Goal: Complete application form: Complete application form

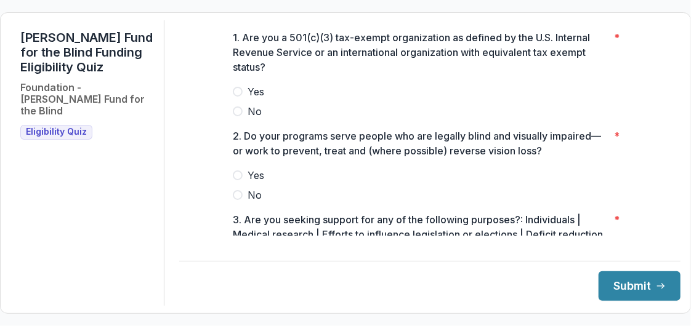
click at [253, 95] on span "Yes" at bounding box center [255, 91] width 17 height 15
click at [255, 183] on span "Yes" at bounding box center [255, 175] width 17 height 15
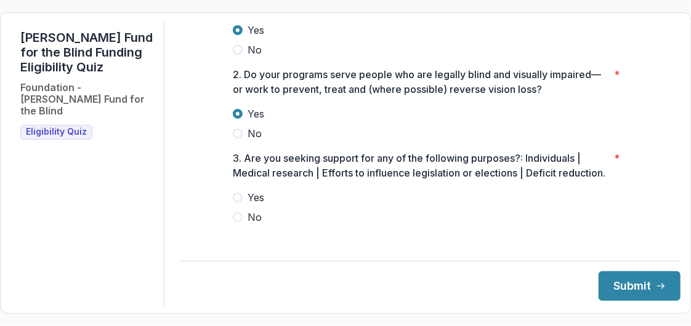
scroll to position [84, 0]
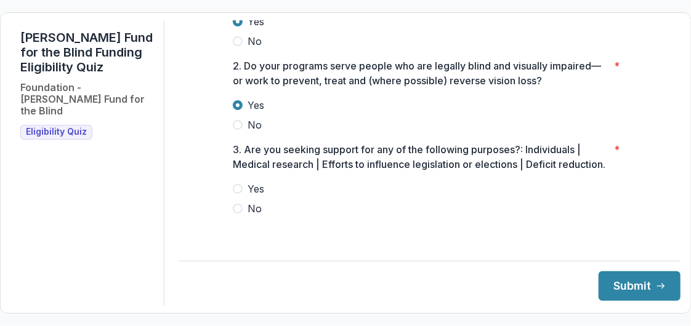
click at [247, 216] on span "No" at bounding box center [254, 208] width 14 height 15
click at [604, 282] on button "Submit" at bounding box center [639, 286] width 82 height 30
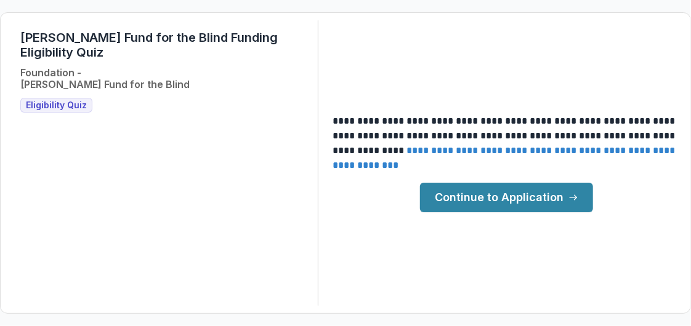
click at [458, 190] on link "Continue to Application" at bounding box center [506, 198] width 173 height 30
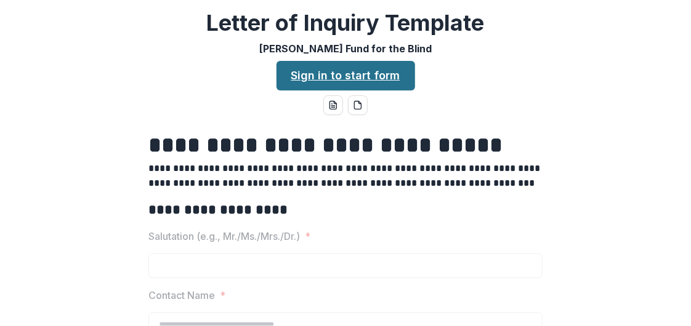
click at [389, 71] on link "Sign in to start form" at bounding box center [345, 76] width 139 height 30
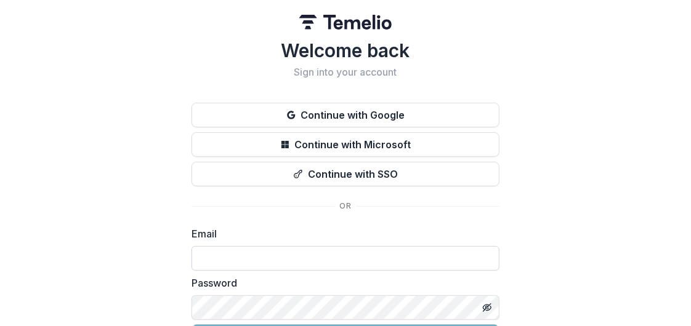
click at [211, 251] on input at bounding box center [345, 258] width 308 height 25
type input "**********"
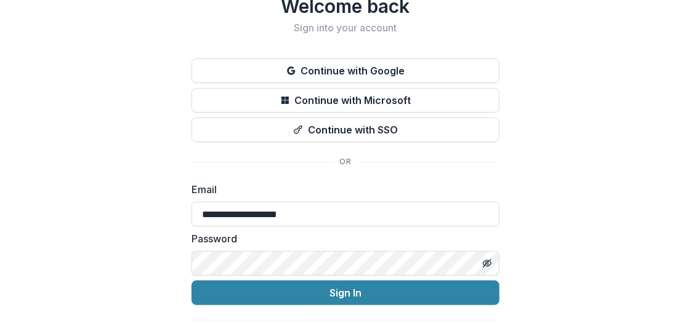
scroll to position [62, 0]
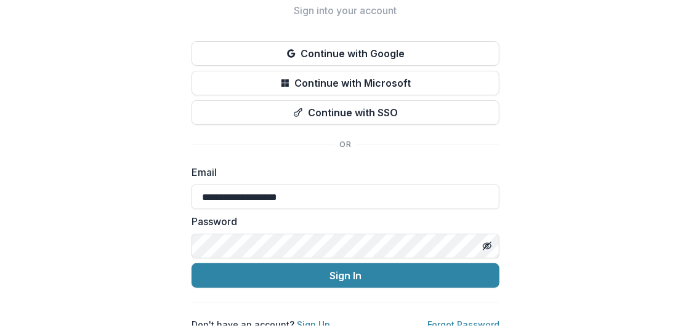
click at [191, 263] on button "Sign In" at bounding box center [345, 275] width 308 height 25
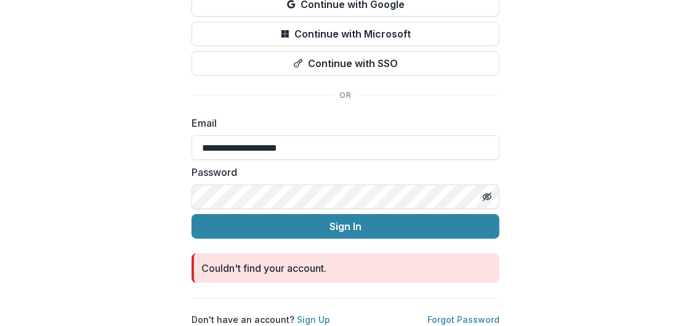
scroll to position [0, 0]
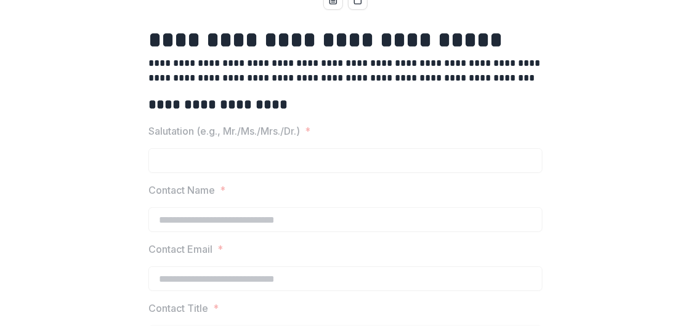
scroll to position [123, 0]
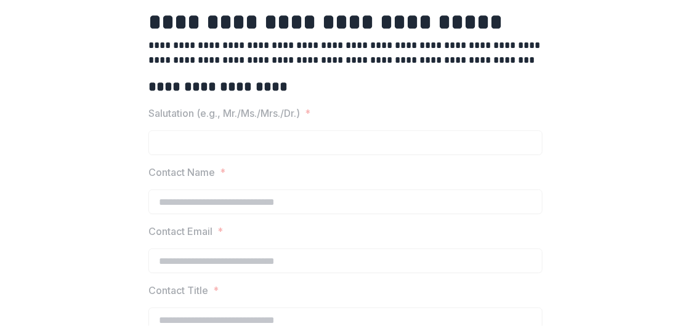
click at [356, 107] on label "Salutation (e.g., Mr./Ms./Mrs./Dr.) *" at bounding box center [341, 113] width 387 height 15
click at [310, 113] on span "*" at bounding box center [308, 113] width 6 height 15
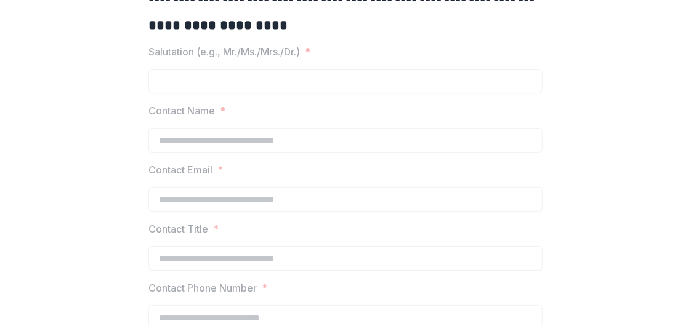
click at [175, 123] on div at bounding box center [345, 125] width 394 height 5
click at [179, 50] on p "Salutation (e.g., Mr./Ms./Mrs./Dr.)" at bounding box center [223, 51] width 151 height 15
click at [214, 166] on label "Contact Email *" at bounding box center [341, 170] width 387 height 15
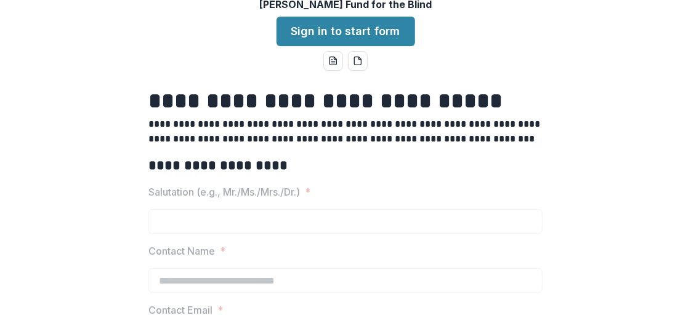
scroll to position [62, 0]
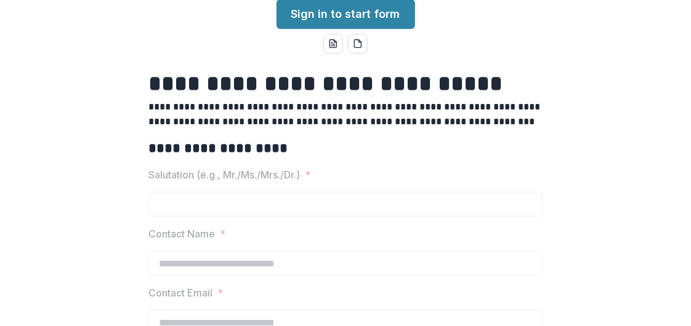
click at [239, 173] on p "Salutation (e.g., Mr./Ms./Mrs./Dr.)" at bounding box center [223, 174] width 151 height 15
click at [334, 174] on label "Salutation (e.g., Mr./Ms./Mrs./Dr.) *" at bounding box center [341, 174] width 387 height 15
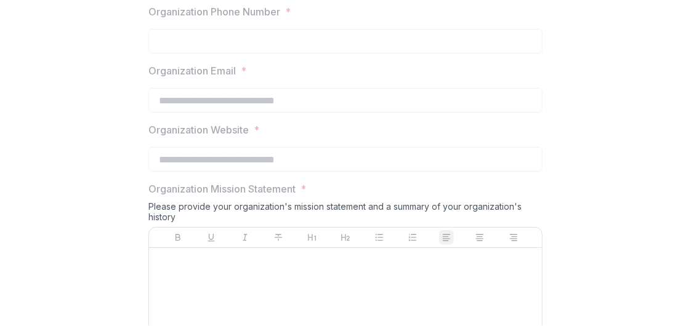
scroll to position [920, 0]
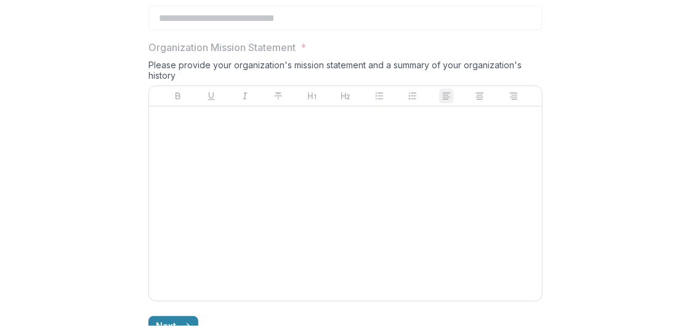
scroll to position [1104, 0]
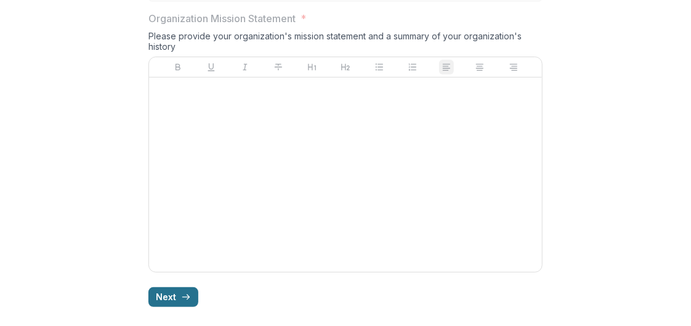
click at [156, 300] on button "Next" at bounding box center [173, 297] width 50 height 20
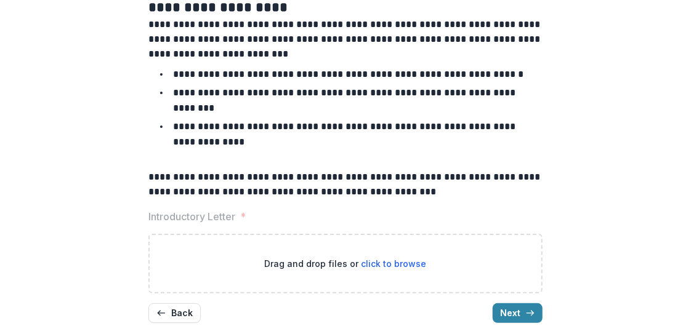
click at [223, 209] on p "Introductory Letter" at bounding box center [191, 216] width 87 height 15
click at [298, 257] on p "Drag and drop files or click to browse" at bounding box center [346, 263] width 162 height 13
click at [166, 303] on button "Back" at bounding box center [174, 313] width 52 height 20
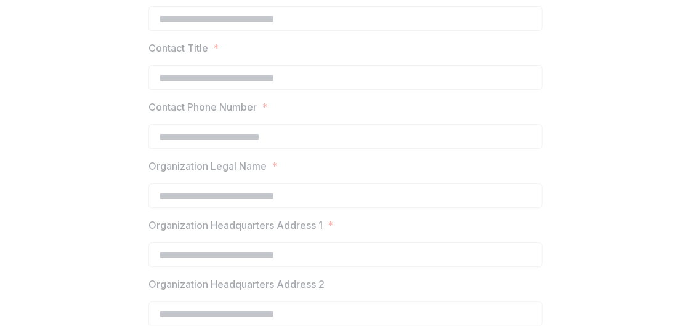
scroll to position [0, 0]
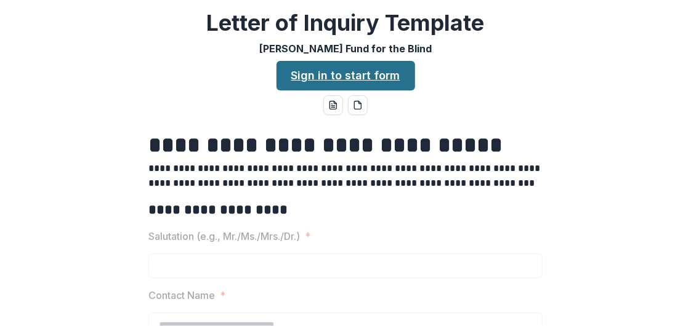
click at [302, 74] on link "Sign in to start form" at bounding box center [345, 76] width 139 height 30
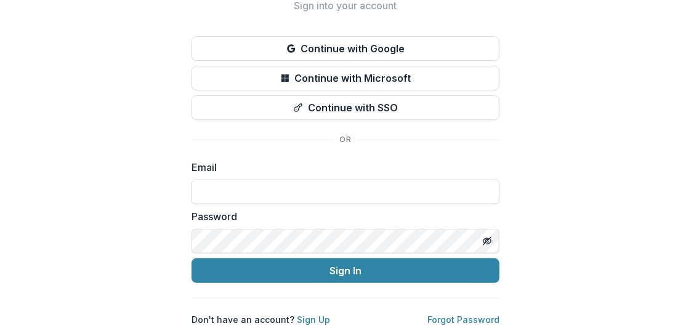
scroll to position [76, 0]
click at [305, 315] on link "Sign Up" at bounding box center [313, 320] width 33 height 10
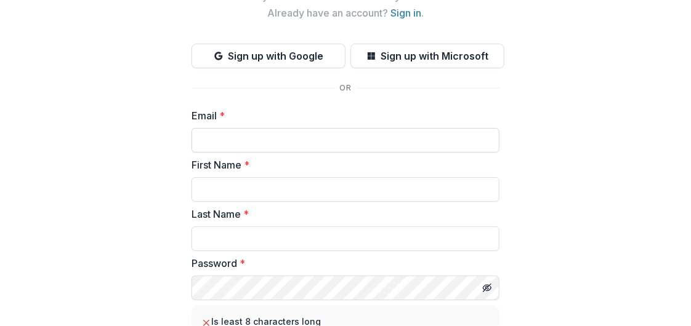
click at [221, 143] on input "Email *" at bounding box center [345, 140] width 308 height 25
type input "**********"
type input "*******"
type input "*****"
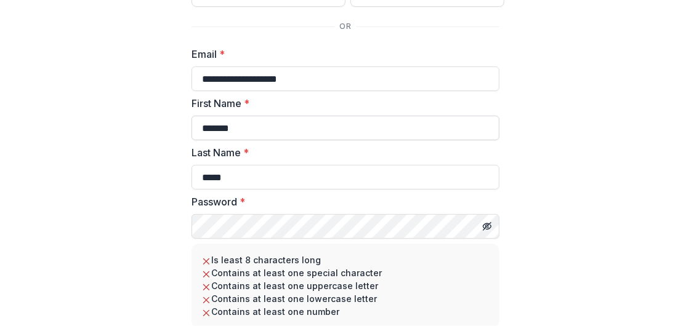
scroll to position [199, 0]
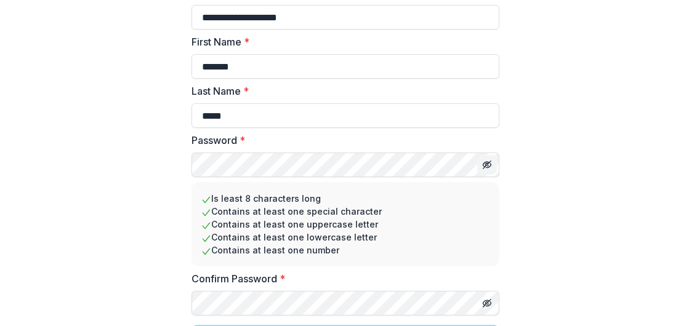
click at [482, 165] on icon "Toggle password visibility" at bounding box center [487, 165] width 10 height 10
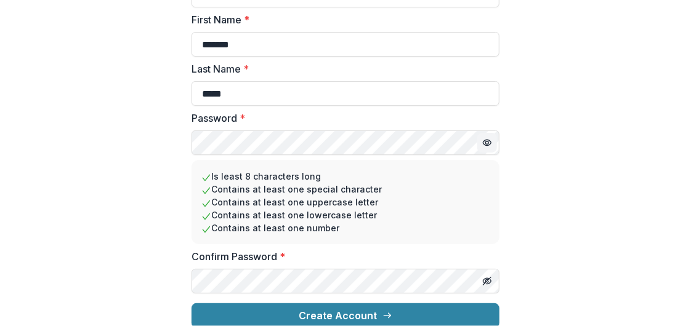
scroll to position [232, 0]
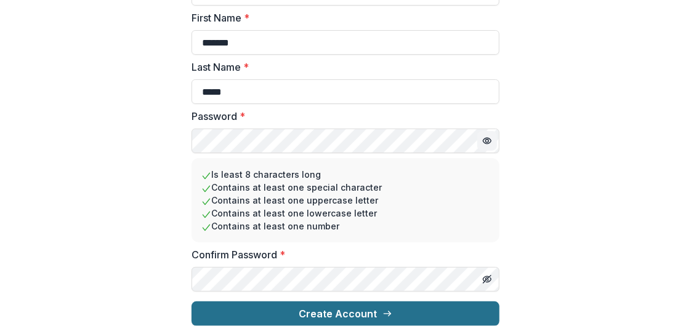
click at [315, 306] on button "Create Account" at bounding box center [345, 314] width 308 height 25
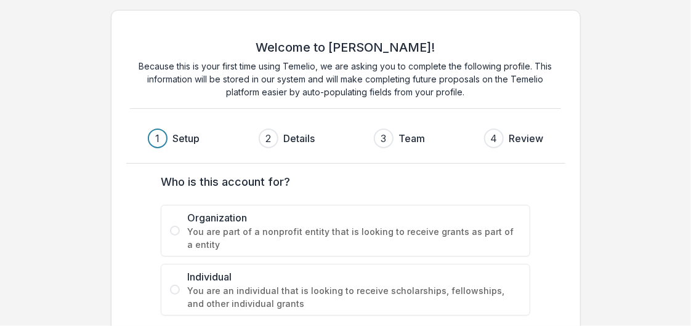
click at [236, 219] on span "Organization" at bounding box center [354, 218] width 334 height 15
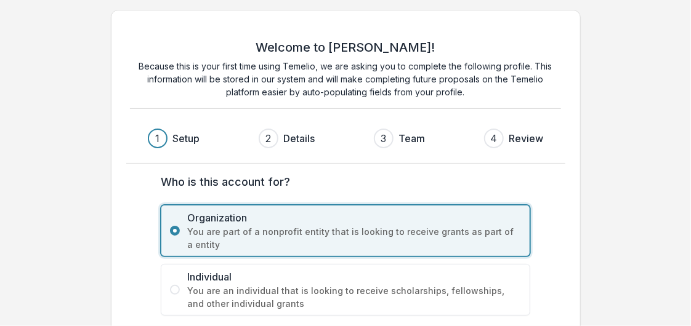
click at [345, 228] on span "You are part of a nonprofit entity that is looking to receive grants as part of…" at bounding box center [354, 238] width 334 height 26
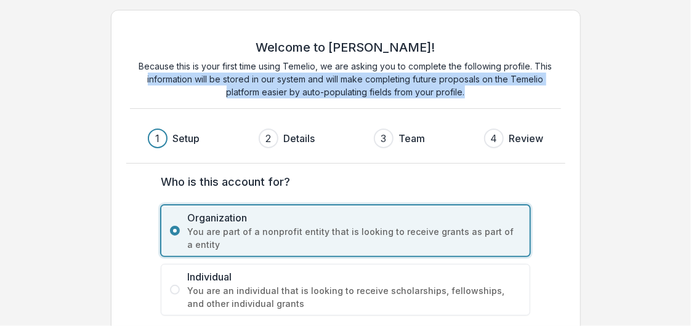
drag, startPoint x: 689, startPoint y: 23, endPoint x: 665, endPoint y: 90, distance: 70.7
click at [665, 90] on div "Welcome to [PERSON_NAME]! Because this is your first time using Temelio, we are…" at bounding box center [345, 195] width 691 height 391
click at [346, 220] on span "Organization" at bounding box center [354, 218] width 334 height 15
click at [489, 97] on p "Because this is your first time using Temelio, we are asking you to complete th…" at bounding box center [345, 79] width 431 height 39
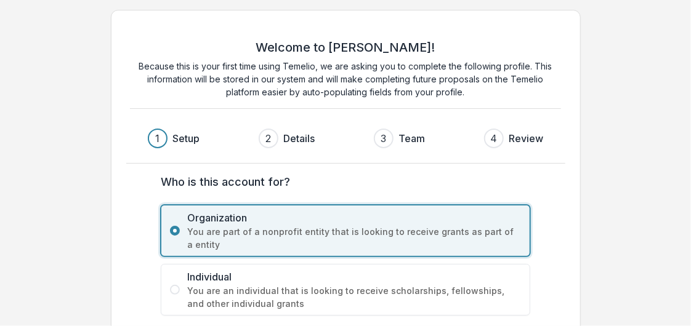
click at [403, 225] on span "You are part of a nonprofit entity that is looking to receive grants as part of…" at bounding box center [354, 238] width 334 height 26
click at [177, 130] on div "1 Setup" at bounding box center [179, 139] width 62 height 20
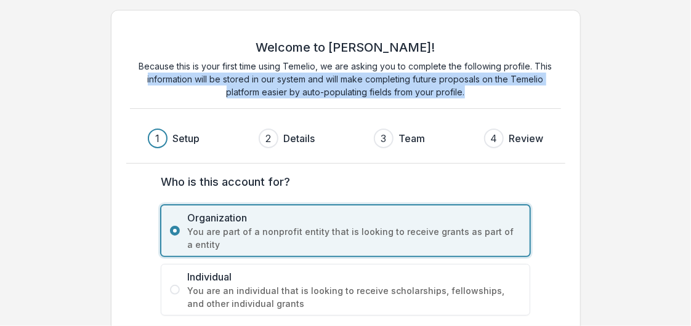
drag, startPoint x: 690, startPoint y: 71, endPoint x: 685, endPoint y: 159, distance: 88.2
click at [685, 159] on div "Welcome to Temelio! Because this is your first time using Temelio, we are askin…" at bounding box center [345, 195] width 691 height 391
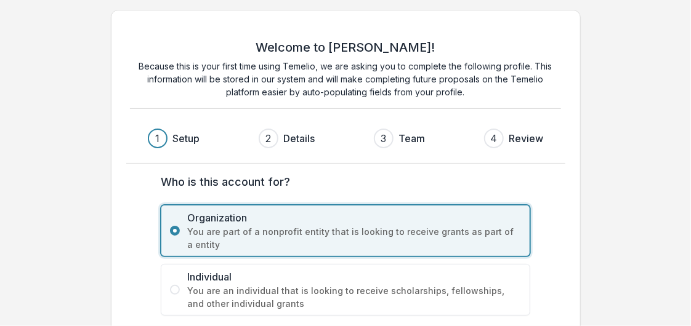
drag, startPoint x: 685, startPoint y: 159, endPoint x: 613, endPoint y: 194, distance: 80.7
click at [613, 194] on div "Welcome to Temelio! Because this is your first time using Temelio, we are askin…" at bounding box center [345, 195] width 691 height 391
click at [398, 228] on span "You are part of a nonprofit entity that is looking to receive grants as part of…" at bounding box center [354, 238] width 334 height 26
click at [378, 279] on span "Individual" at bounding box center [354, 277] width 334 height 15
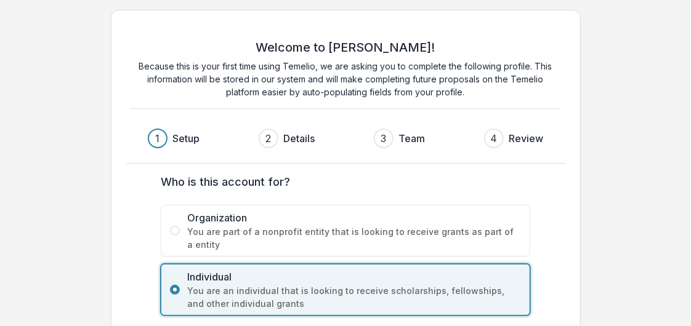
click at [369, 236] on span "You are part of a nonprofit entity that is looking to receive grants as part of…" at bounding box center [354, 238] width 334 height 26
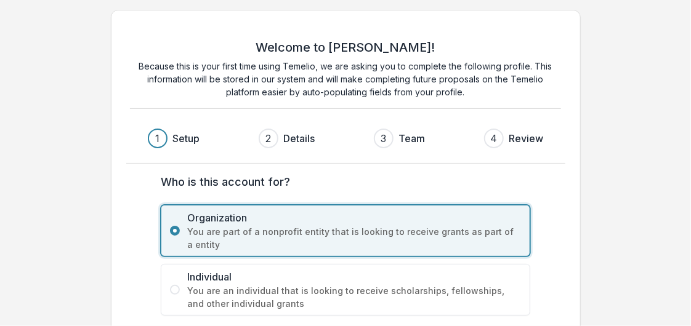
click at [300, 135] on h3 "Details" at bounding box center [298, 138] width 31 height 15
click at [193, 135] on h3 "Setup" at bounding box center [185, 138] width 27 height 15
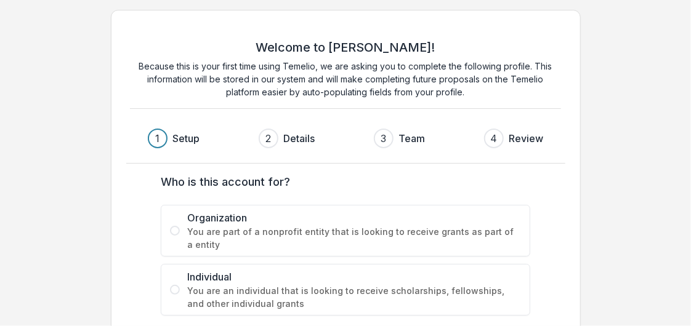
click at [266, 228] on span "You are part of a nonprofit entity that is looking to receive grants as part of…" at bounding box center [354, 238] width 334 height 26
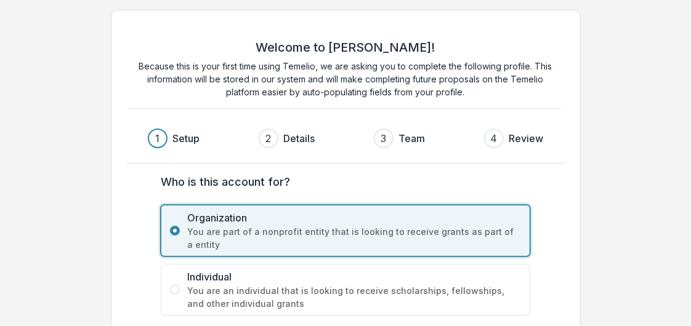
click at [297, 187] on label "Who is this account for?" at bounding box center [342, 182] width 362 height 17
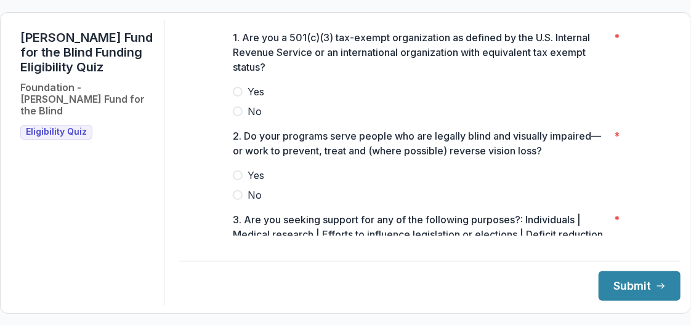
click at [255, 98] on span "Yes" at bounding box center [255, 91] width 17 height 15
click at [239, 180] on span at bounding box center [238, 176] width 10 height 10
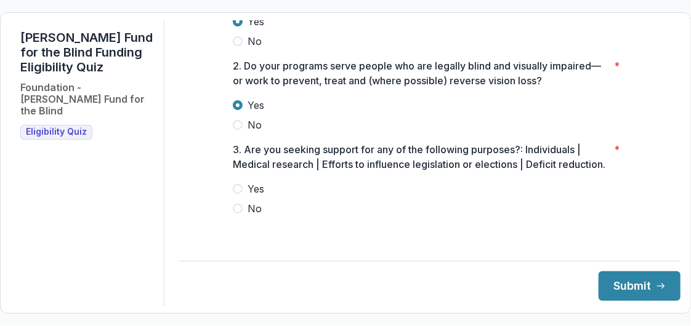
scroll to position [84, 0]
click at [255, 214] on span "No" at bounding box center [254, 208] width 14 height 15
click at [616, 287] on button "Submit" at bounding box center [639, 286] width 82 height 30
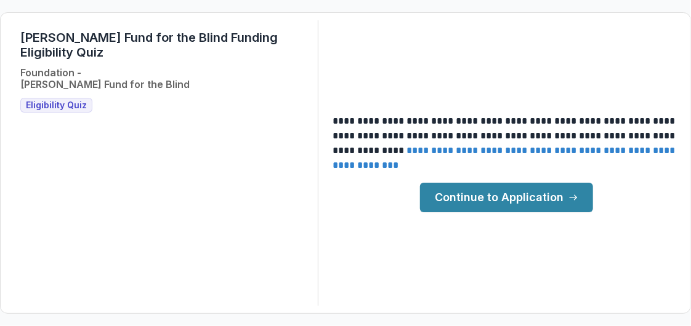
click at [497, 190] on link "Continue to Application" at bounding box center [506, 198] width 173 height 30
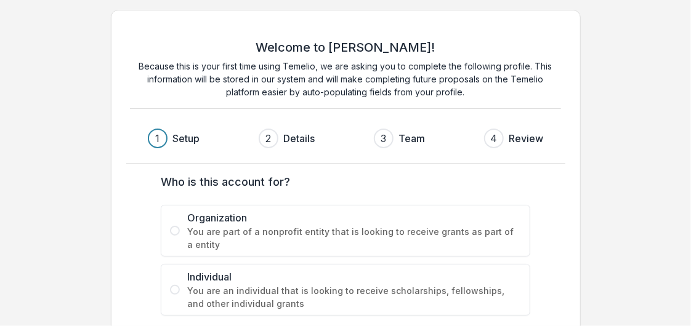
click at [369, 230] on span "You are part of a nonprofit entity that is looking to receive grants as part of…" at bounding box center [354, 238] width 334 height 26
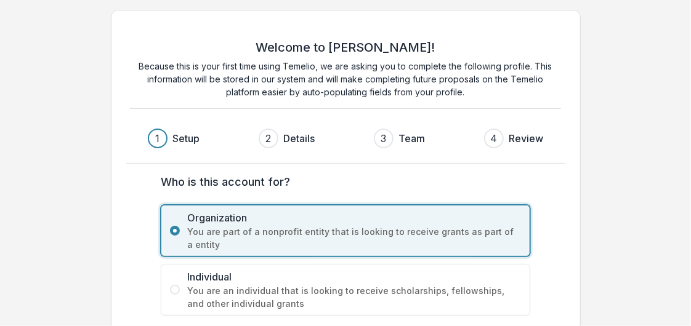
click at [300, 137] on h3 "Details" at bounding box center [298, 138] width 31 height 15
click at [185, 134] on h3 "Setup" at bounding box center [185, 138] width 27 height 15
